Goal: Register for event/course

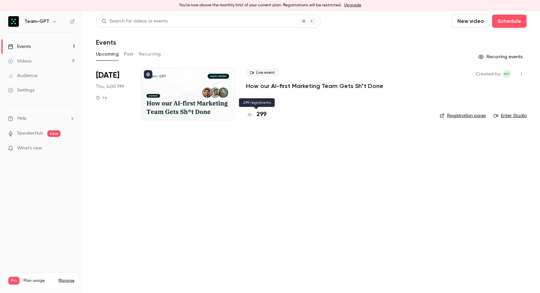
click at [262, 113] on h4 "299" at bounding box center [262, 114] width 10 height 9
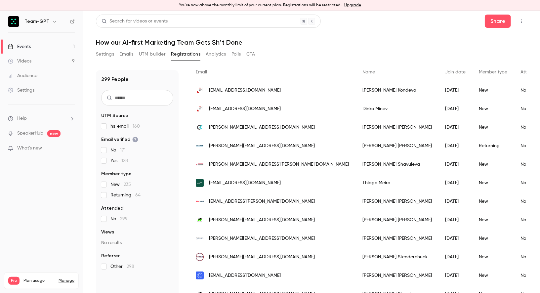
scroll to position [54, 0]
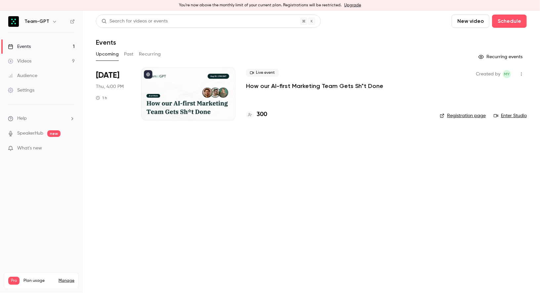
click at [259, 84] on p "How our AI-first Marketing Team Gets Sh*t Done" at bounding box center [314, 86] width 137 height 8
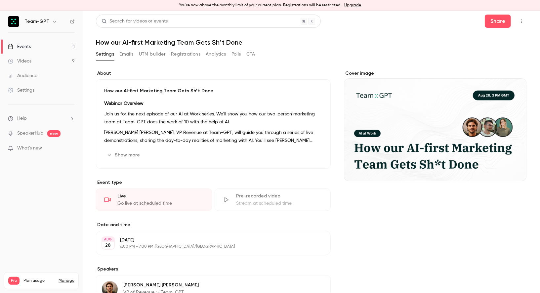
click at [187, 52] on button "Registrations" at bounding box center [185, 54] width 29 height 11
